Goal: Task Accomplishment & Management: Manage account settings

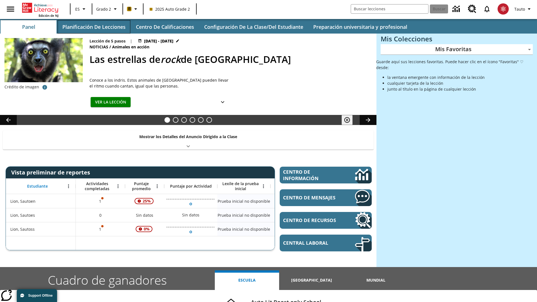
click at [94, 27] on button "Planificación de lecciones" at bounding box center [94, 26] width 73 height 13
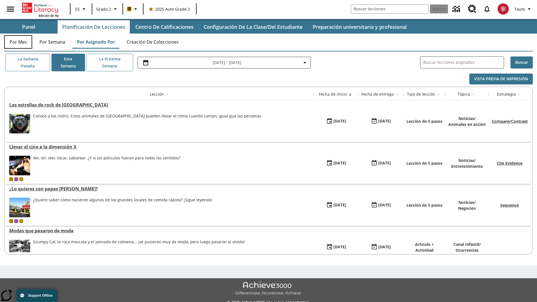
click at [18, 42] on button "Por mes" at bounding box center [18, 41] width 28 height 13
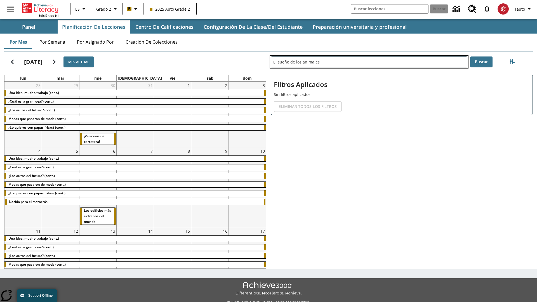
type input "El sueño de los animales"
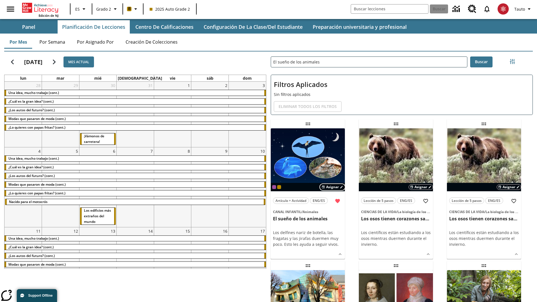
click at [332, 187] on span "Asignar" at bounding box center [332, 186] width 13 height 5
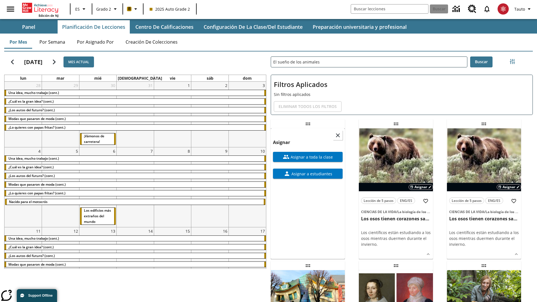
scroll to position [152, 0]
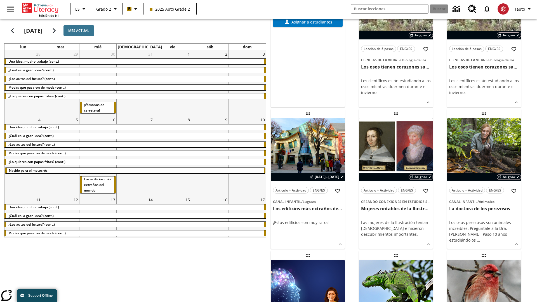
click at [307, 8] on span "Asignar a toda la clase" at bounding box center [310, 5] width 43 height 6
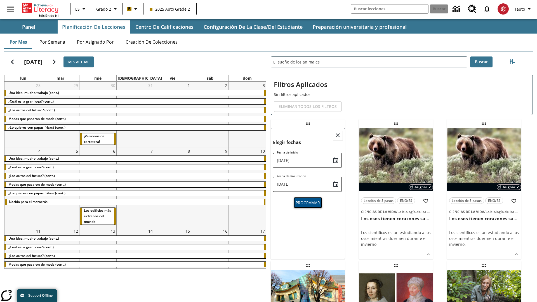
click at [307, 202] on span "Programar" at bounding box center [307, 203] width 24 height 6
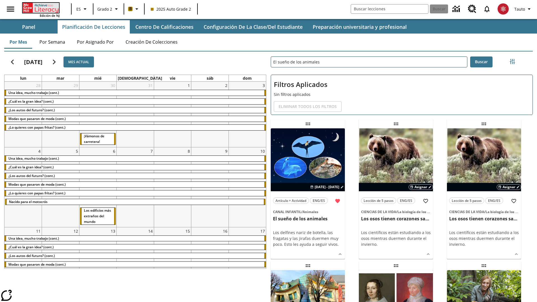
click at [40, 8] on icon "Portada" at bounding box center [41, 8] width 37 height 10
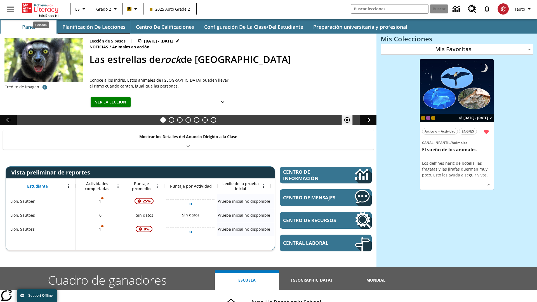
click at [94, 27] on button "Planificación de lecciones" at bounding box center [94, 26] width 73 height 13
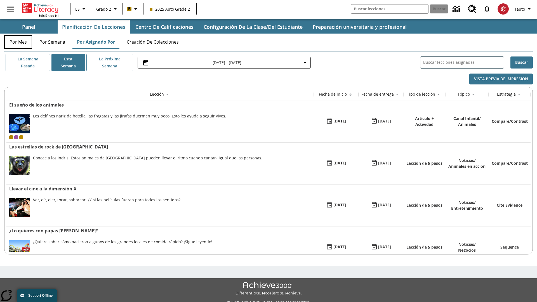
click at [18, 42] on button "Por mes" at bounding box center [18, 41] width 28 height 13
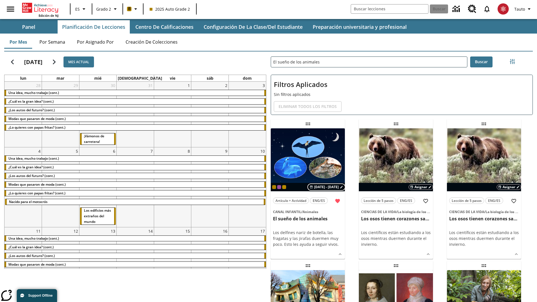
click at [327, 187] on span "[DATE] - [DATE]" at bounding box center [326, 186] width 25 height 5
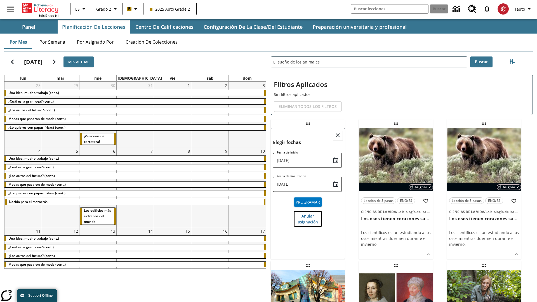
click at [307, 213] on span "Anular asignación" at bounding box center [308, 219] width 20 height 12
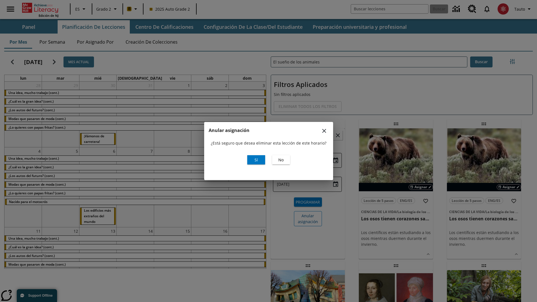
scroll to position [68, 0]
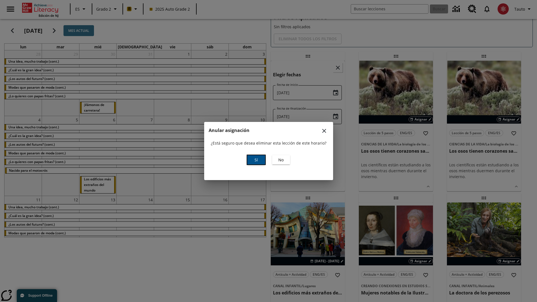
click at [256, 160] on span "Sí" at bounding box center [255, 160] width 3 height 6
